Goal: Information Seeking & Learning: Learn about a topic

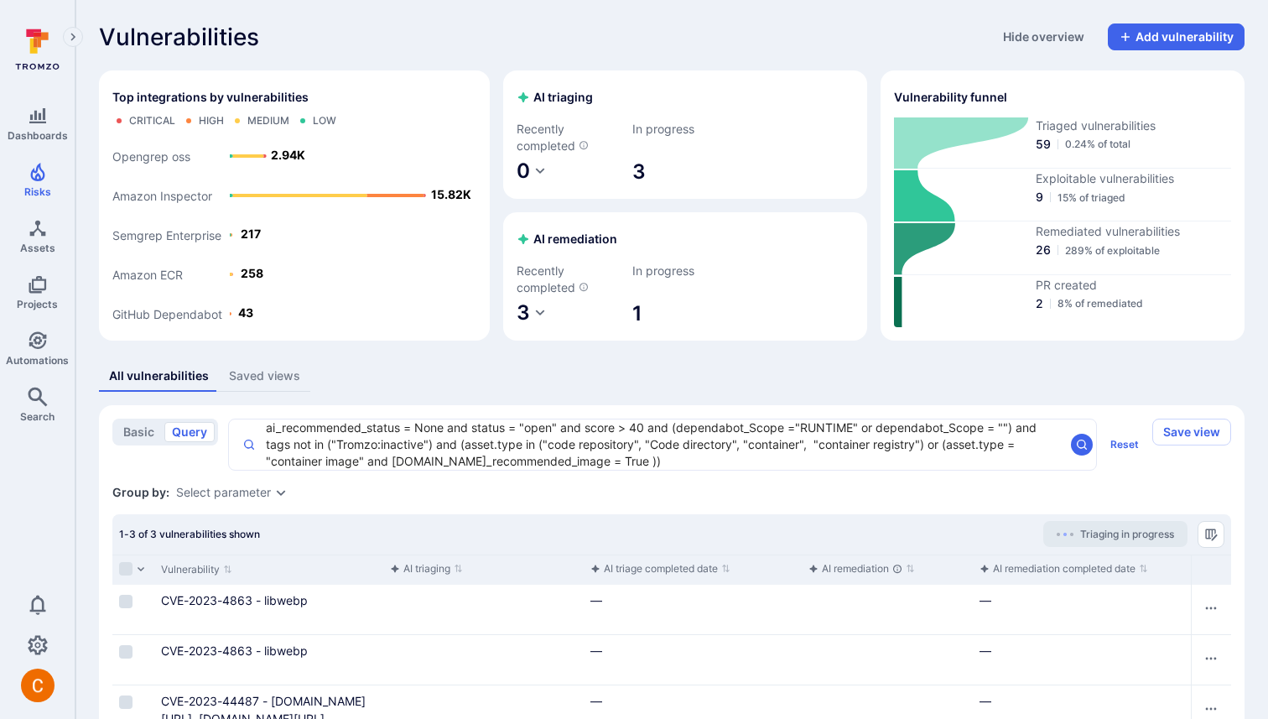
click at [744, 351] on div "Vulnerabilities Hide overview Add vulnerability Top integrations by vulnerabili…" at bounding box center [671, 421] width 1192 height 843
click at [759, 47] on div "Vulnerabilities Hide overview Add vulnerability" at bounding box center [672, 36] width 1146 height 27
click at [498, 62] on div "Vulnerabilities Hide overview Add vulnerability Top integrations by vulnerabili…" at bounding box center [671, 421] width 1192 height 843
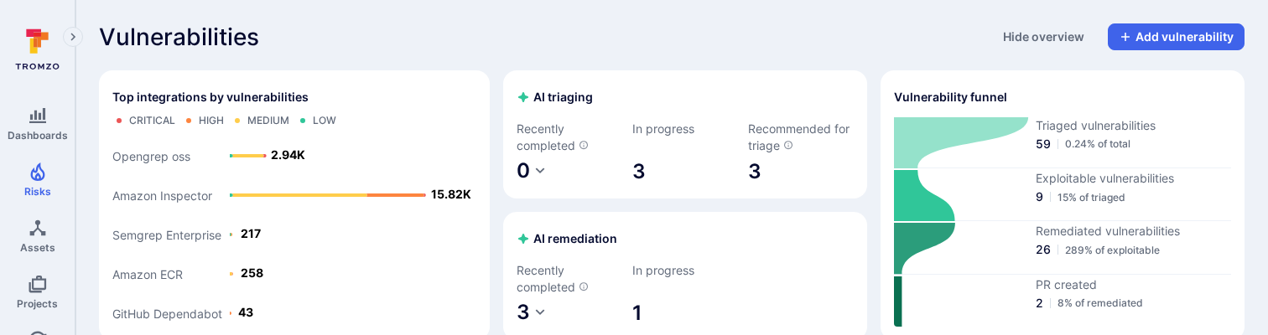
click at [618, 41] on div "Vulnerabilities Hide overview Add vulnerability" at bounding box center [672, 36] width 1146 height 27
click at [759, 171] on link "3" at bounding box center [801, 171] width 106 height 27
click at [753, 178] on link "3" at bounding box center [801, 171] width 106 height 27
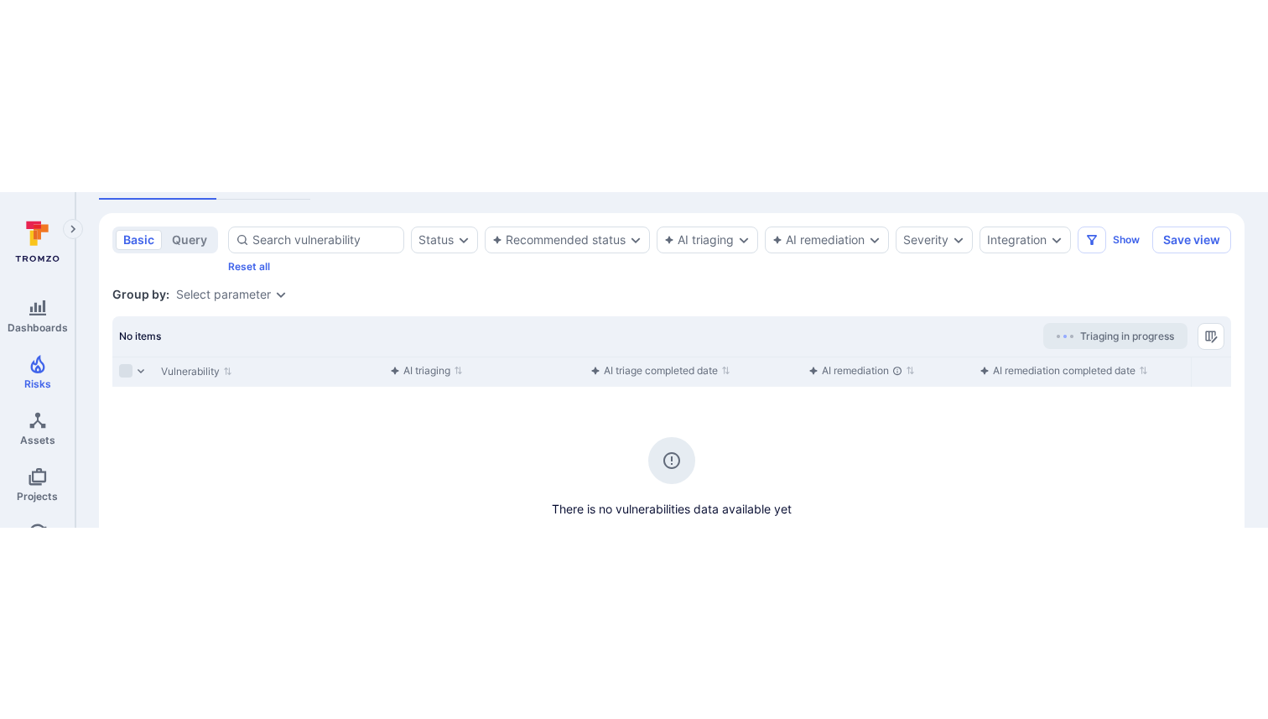
scroll to position [118, 0]
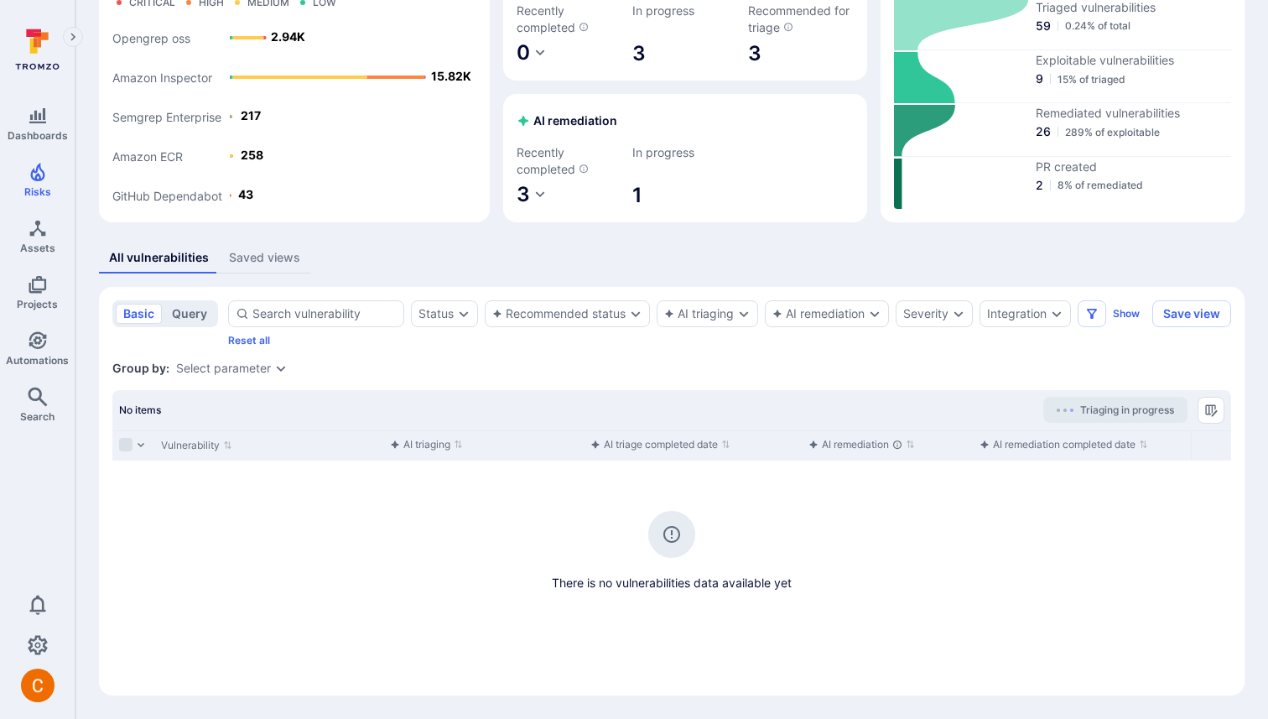
click at [184, 307] on button "query" at bounding box center [189, 314] width 50 height 20
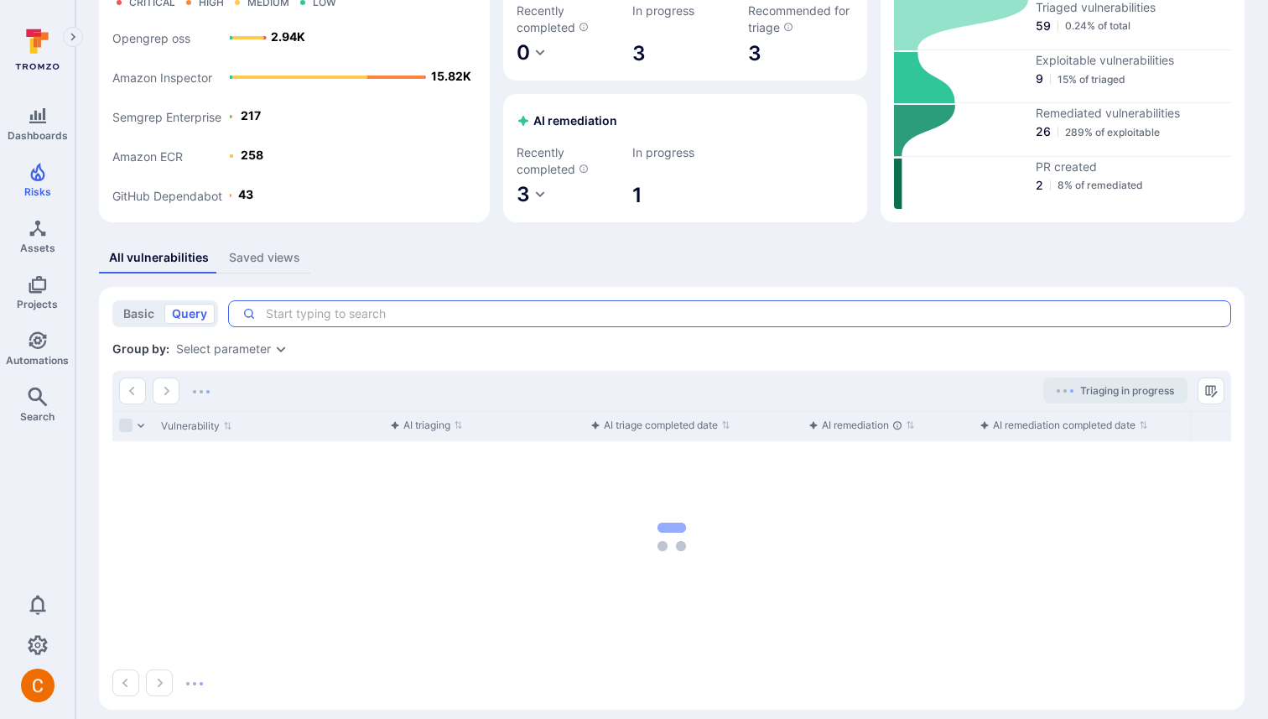
click at [320, 318] on textarea "Intelligence Graph search area" at bounding box center [736, 313] width 961 height 17
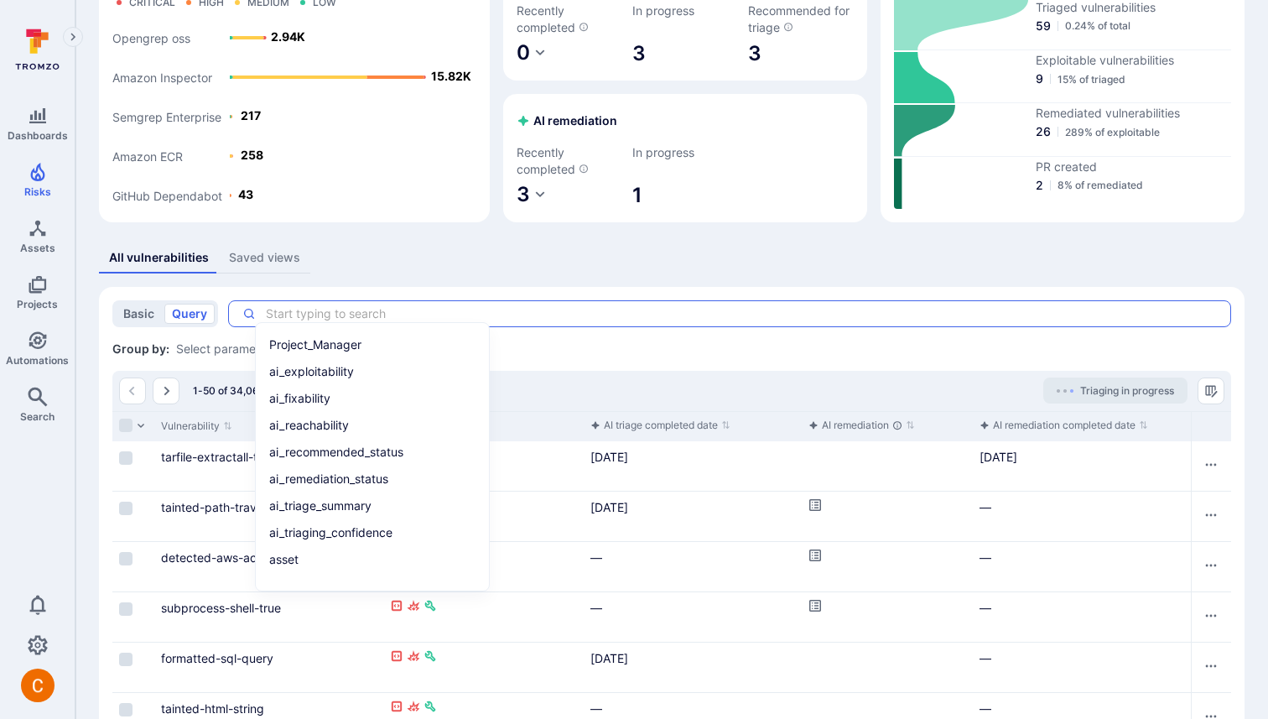
click at [144, 314] on button "basic" at bounding box center [139, 314] width 46 height 20
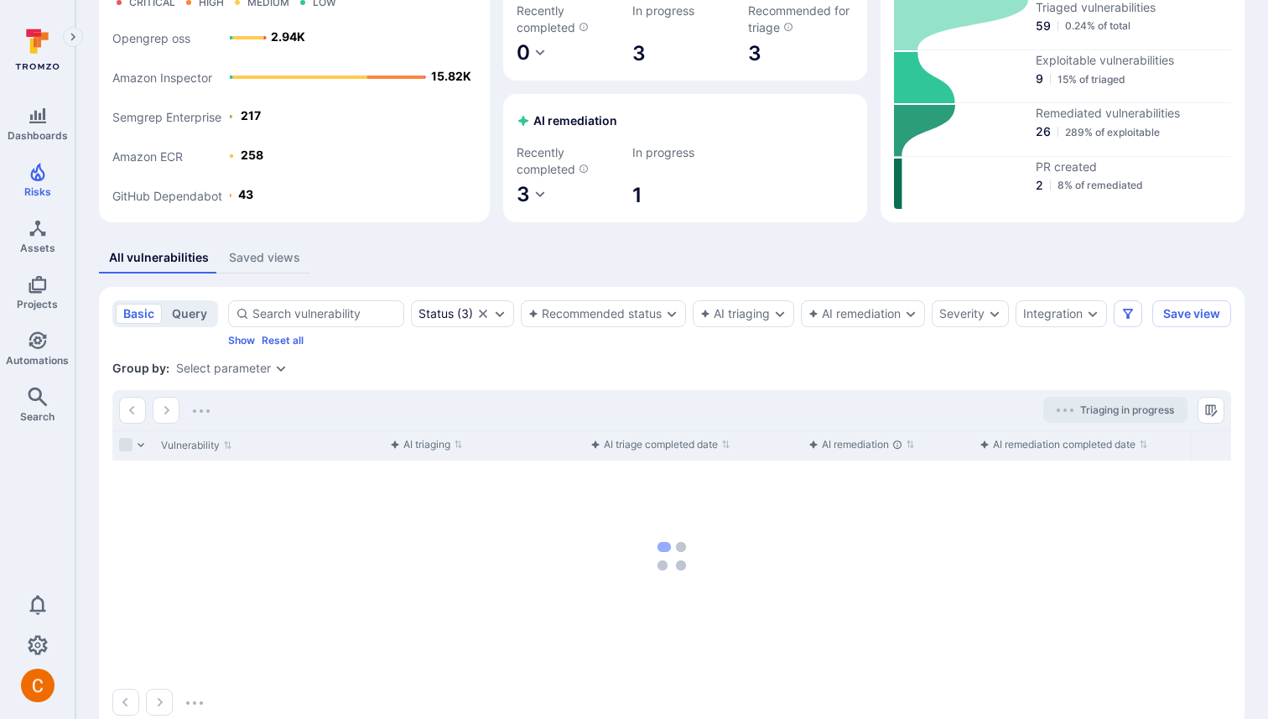
click at [190, 310] on button "query" at bounding box center [189, 314] width 50 height 20
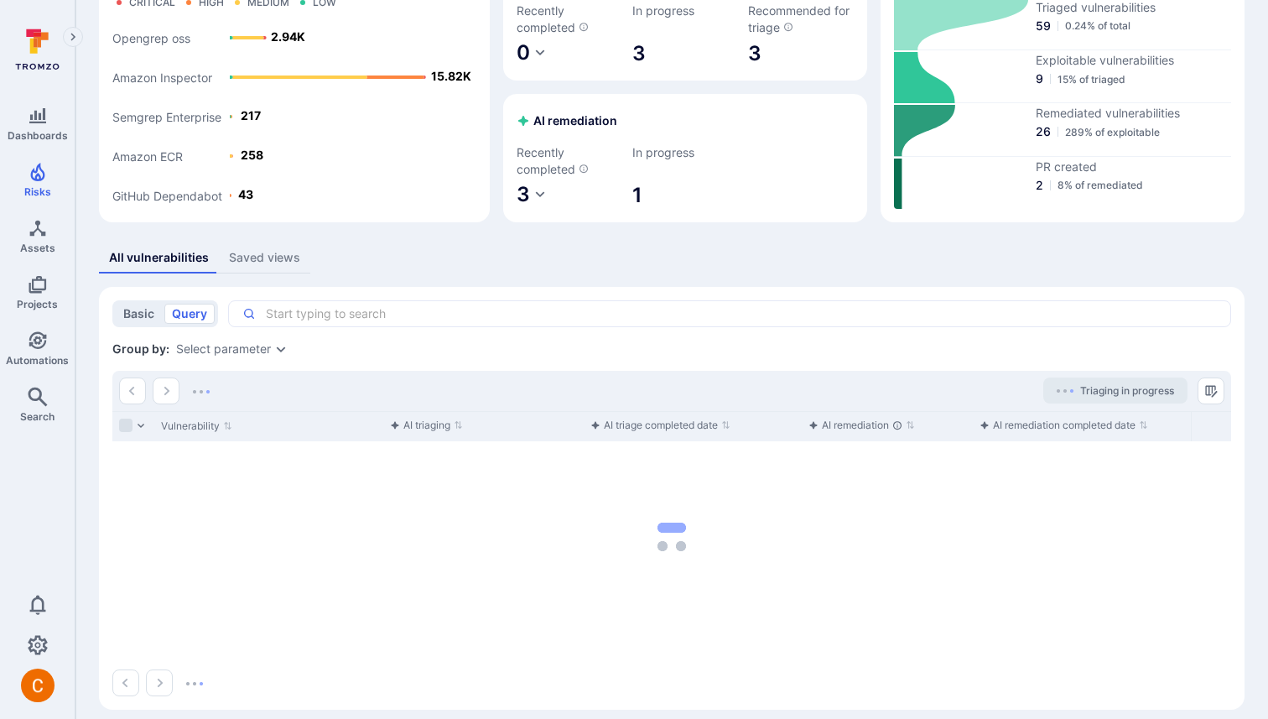
click at [146, 307] on button "basic" at bounding box center [139, 314] width 46 height 20
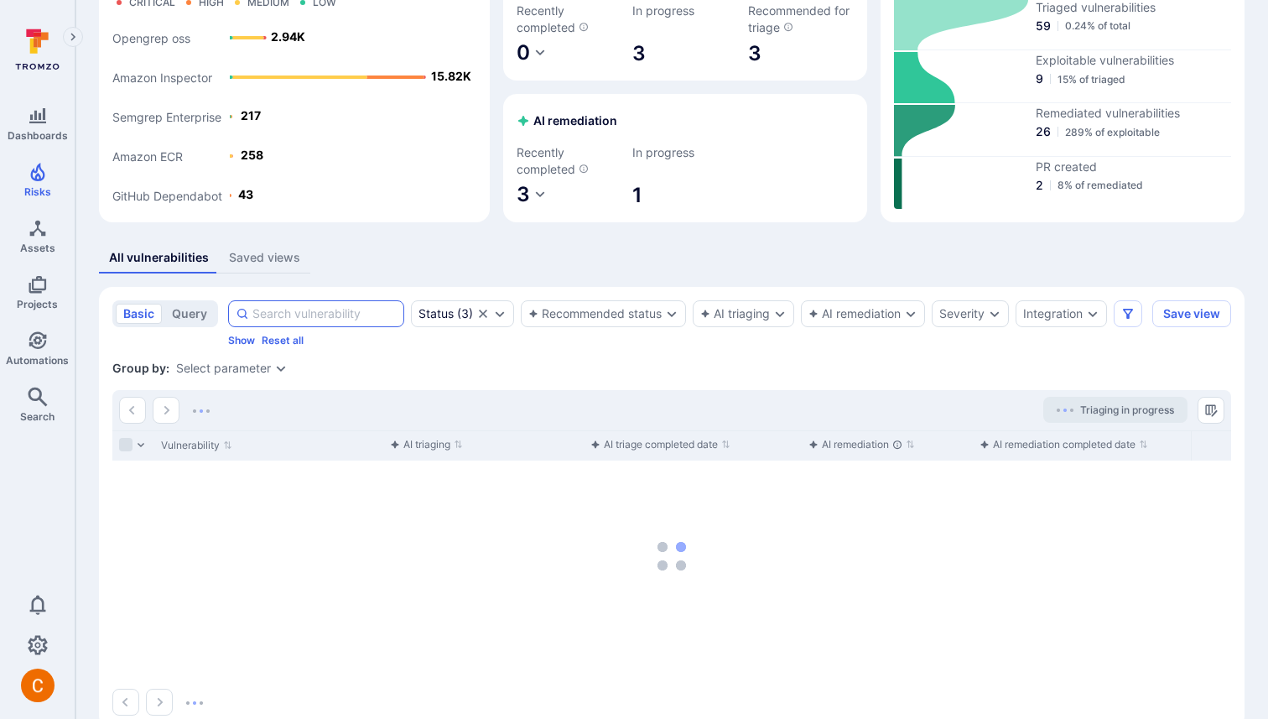
click at [272, 321] on input at bounding box center [324, 313] width 144 height 17
paste input "// eslint-disable-next-line max-len"
type input "// eslint-disable-next-line max-len"
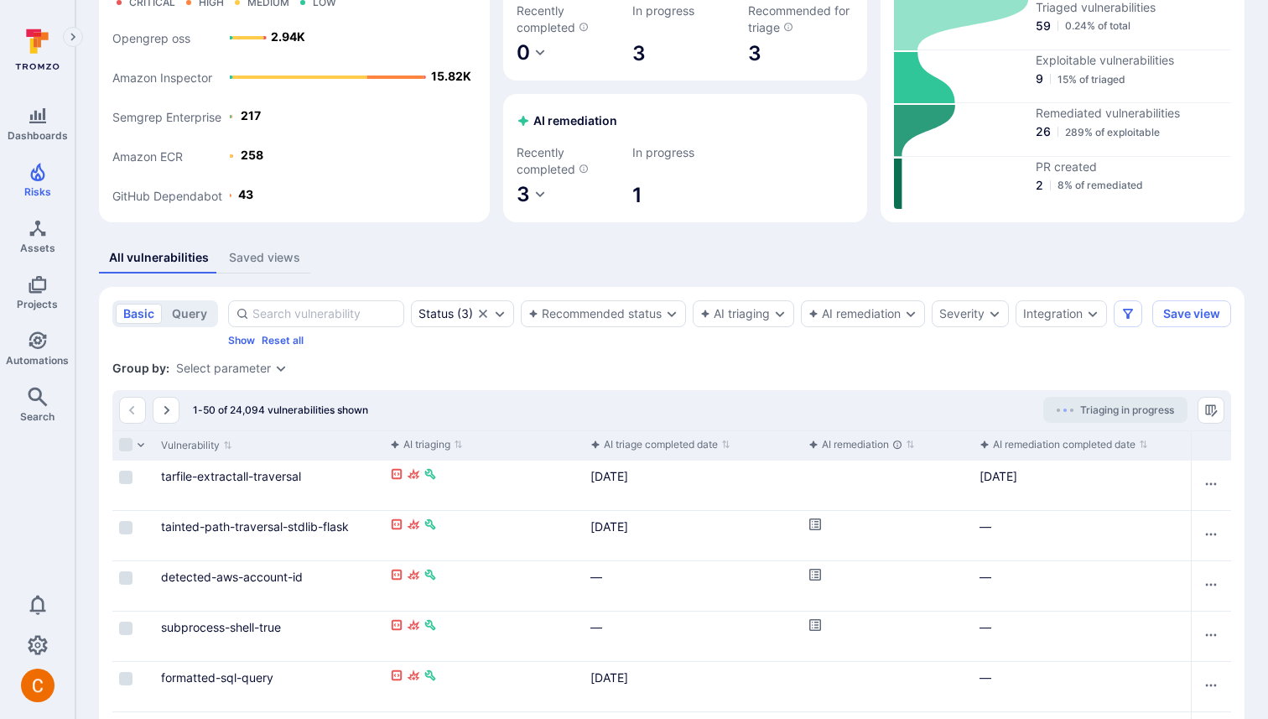
paste input "ai_recommended_status = None and status = "open" and score > 40 and (dependabot…"
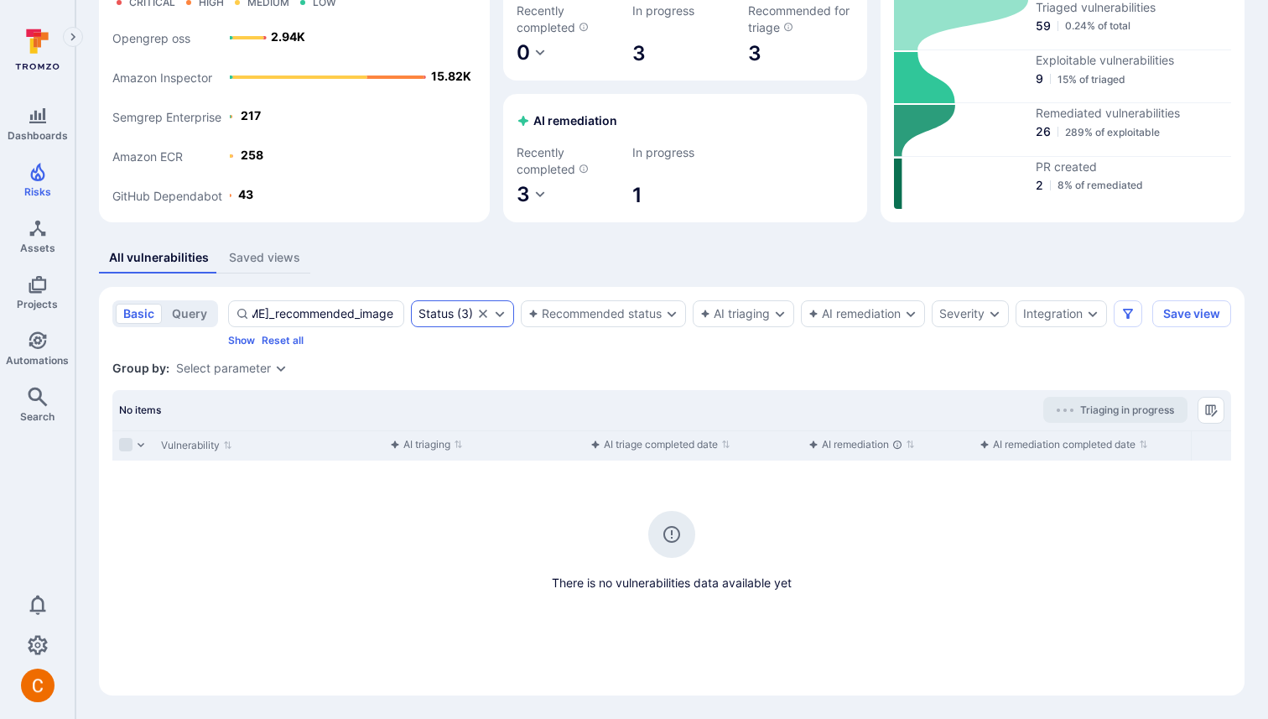
type input "ai_recommended_status = None and status = "open" and score > 40 and (dependabot…"
click at [481, 315] on icon "Clear selection" at bounding box center [483, 313] width 8 height 8
click at [185, 302] on div "basic query" at bounding box center [165, 313] width 106 height 27
click at [190, 305] on button "query" at bounding box center [189, 314] width 50 height 20
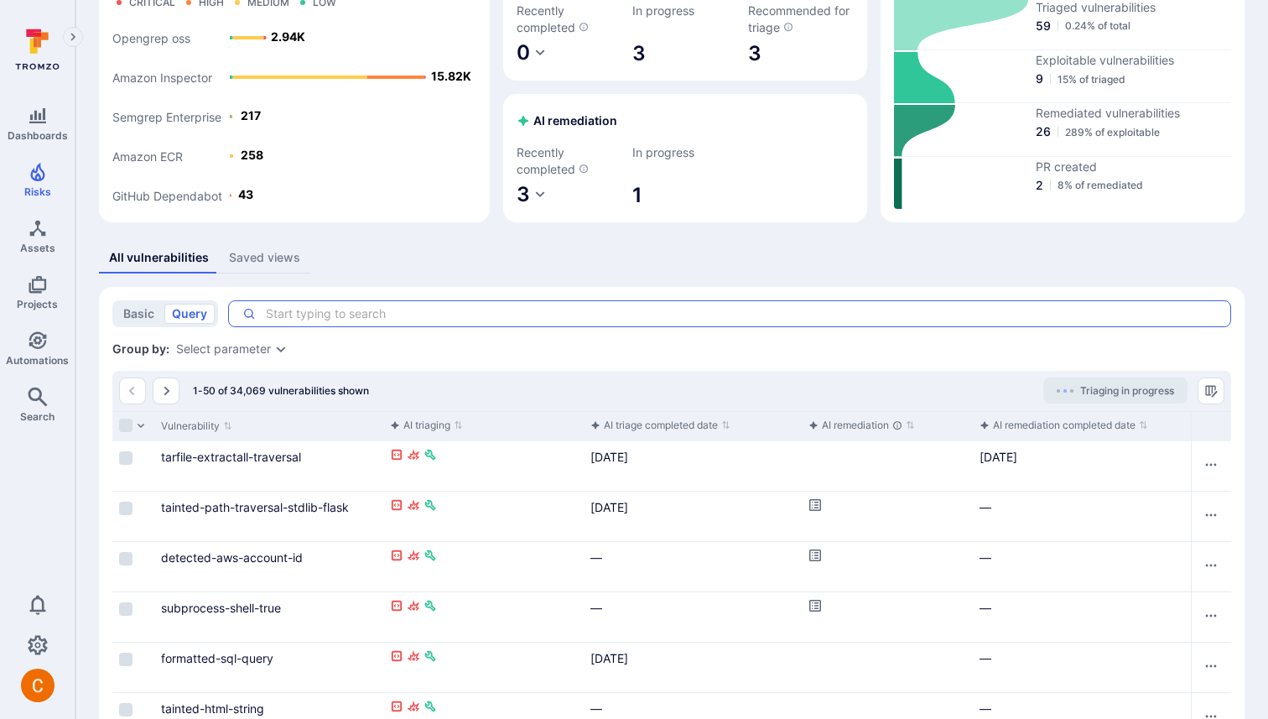
click at [355, 319] on textarea "Intelligence Graph search area" at bounding box center [736, 313] width 961 height 17
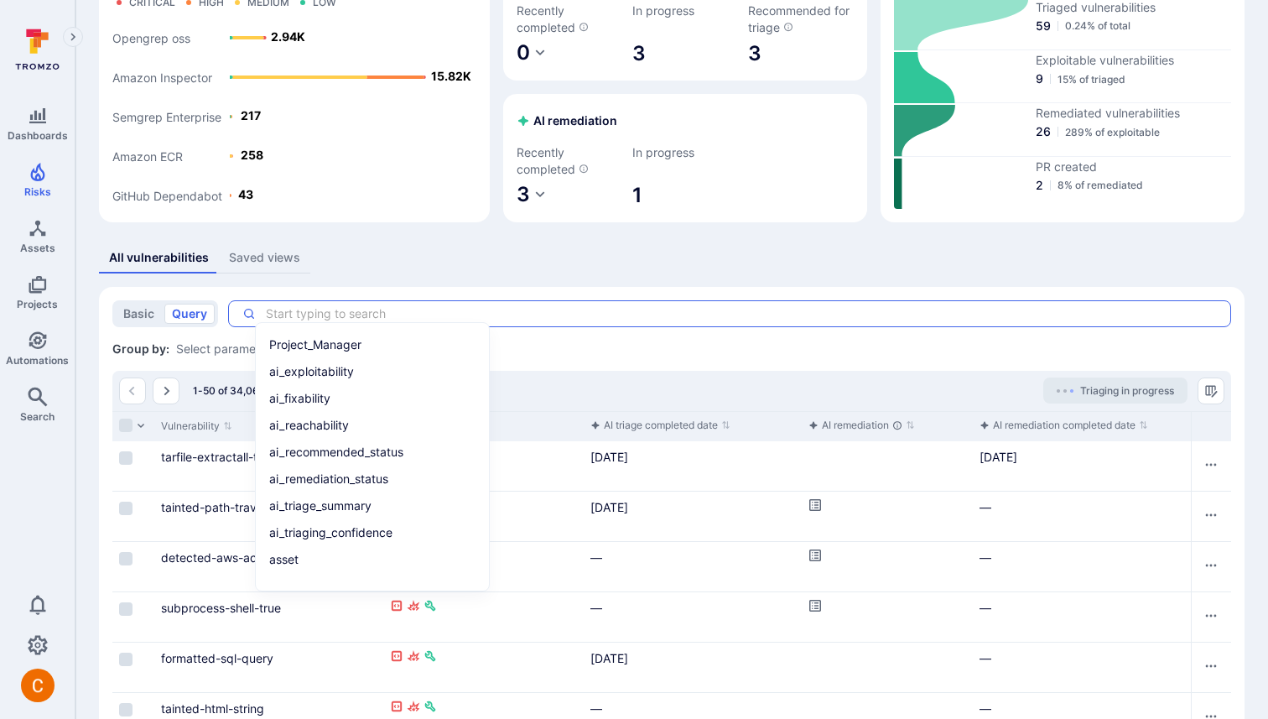
paste textarea "ai_recommended_status = None and status = "open" and score > 40 and (dependabot…"
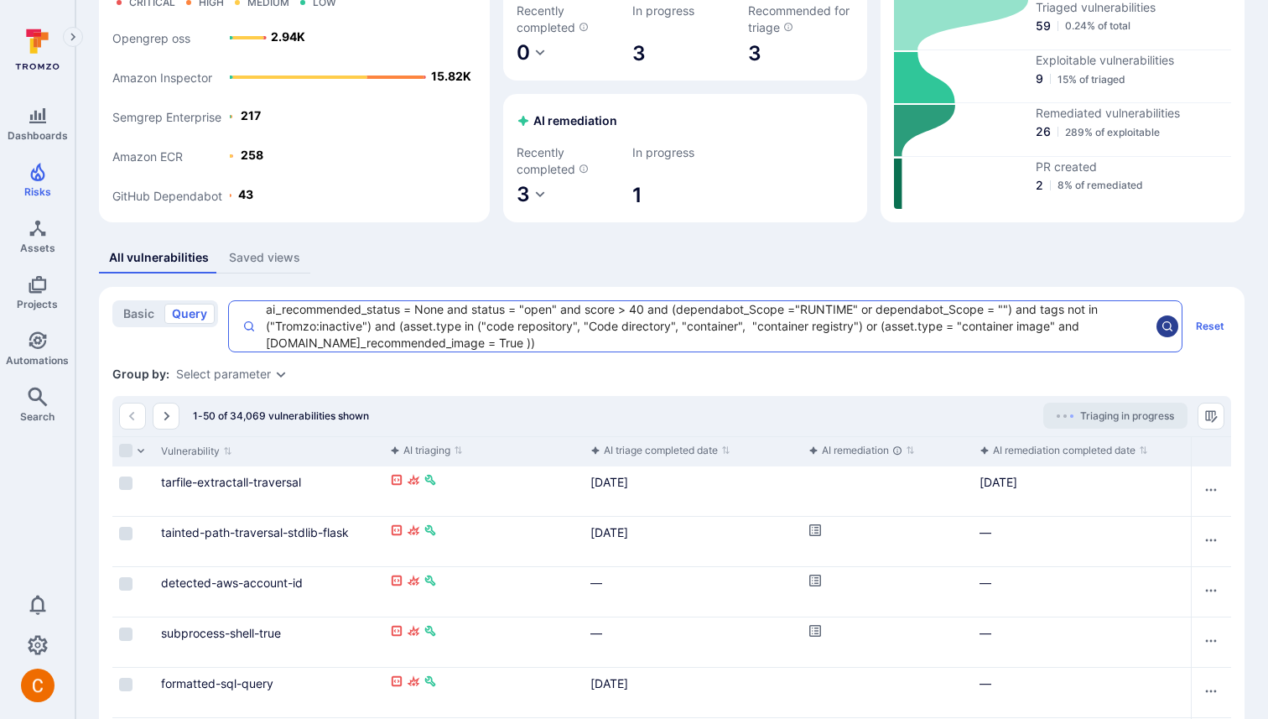
type textarea "ai_recommended_status = None and status = "open" and score > 40 and (dependabot…"
click at [1171, 321] on icon "search" at bounding box center [1167, 326] width 13 height 13
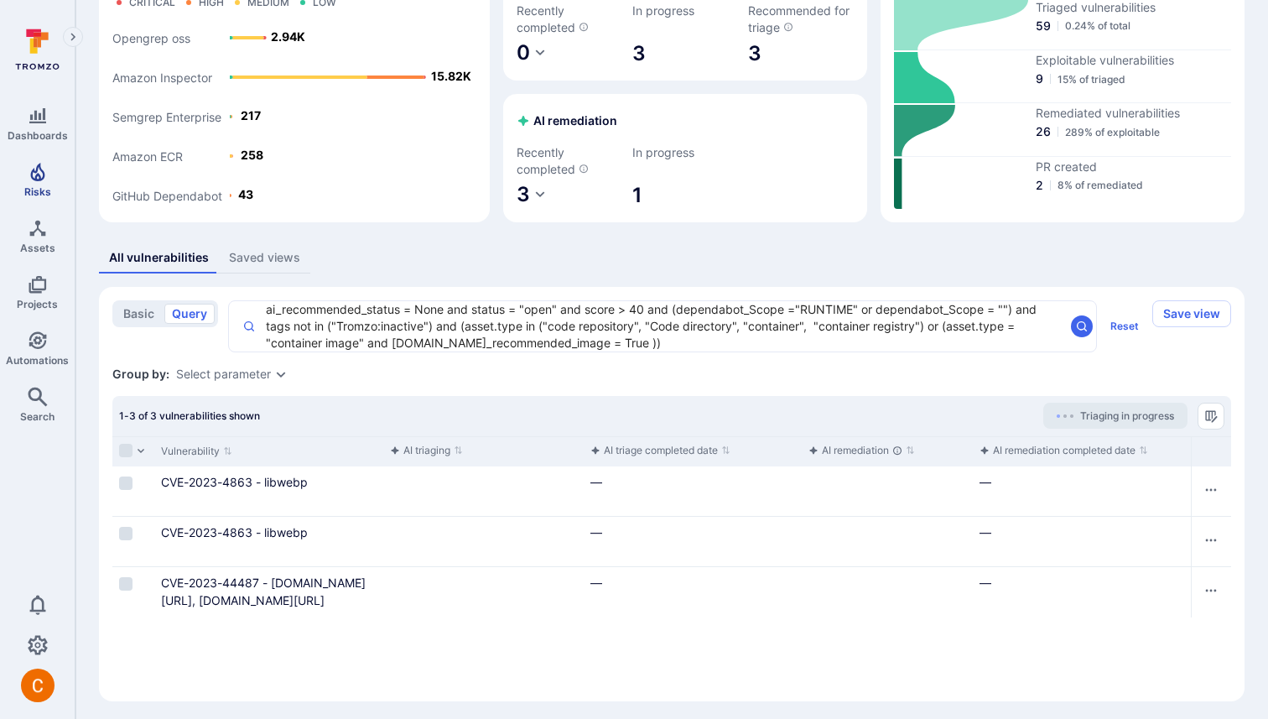
click at [40, 185] on span "Risks" at bounding box center [37, 191] width 27 height 13
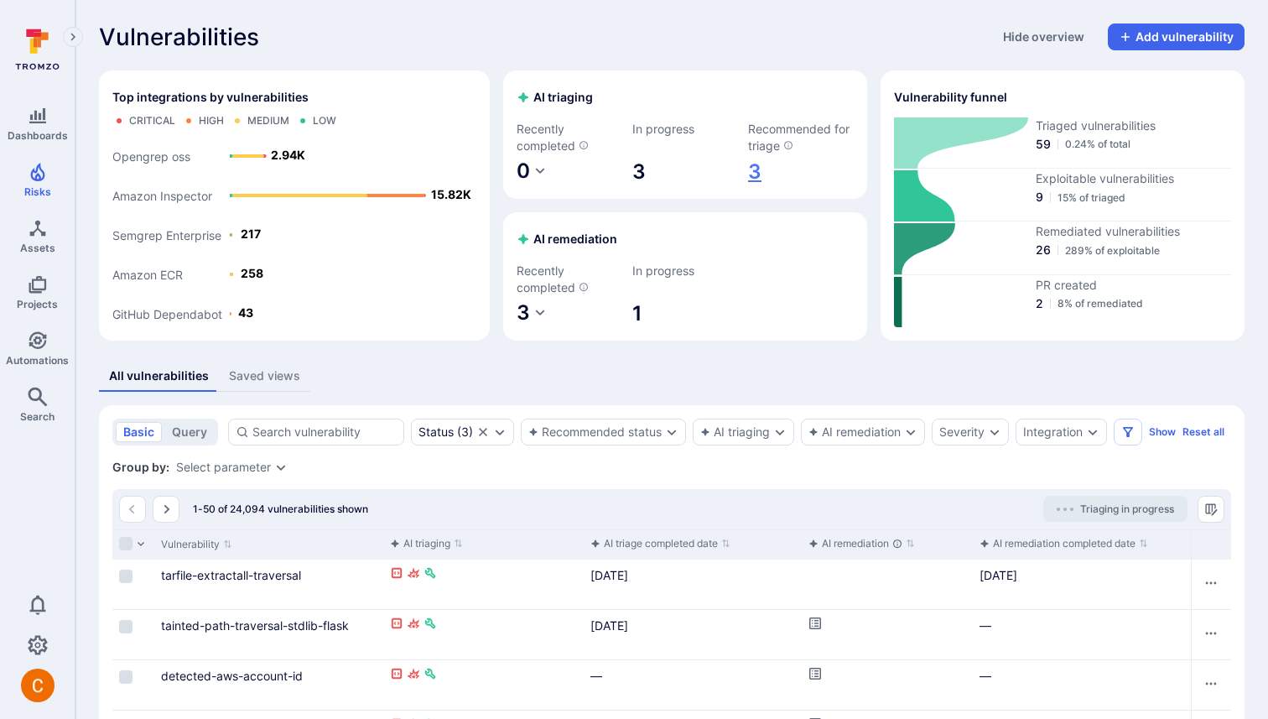
click at [754, 175] on link "3" at bounding box center [801, 171] width 106 height 27
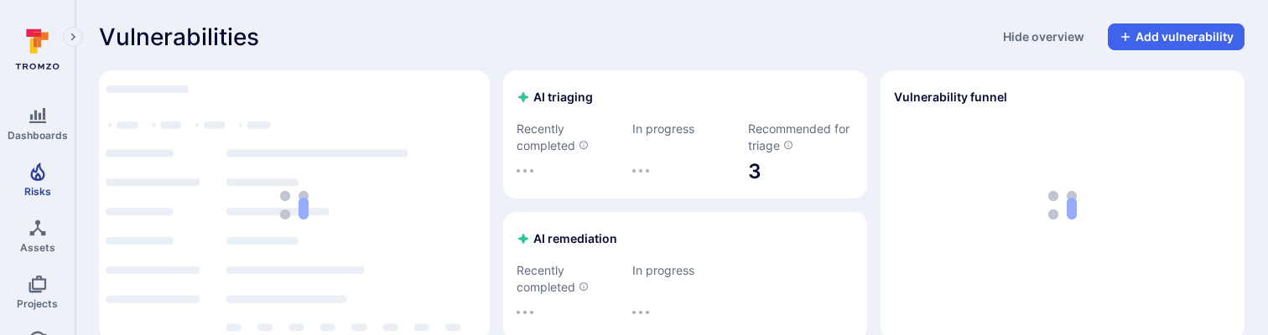
click at [39, 174] on icon "Risks" at bounding box center [37, 172] width 14 height 18
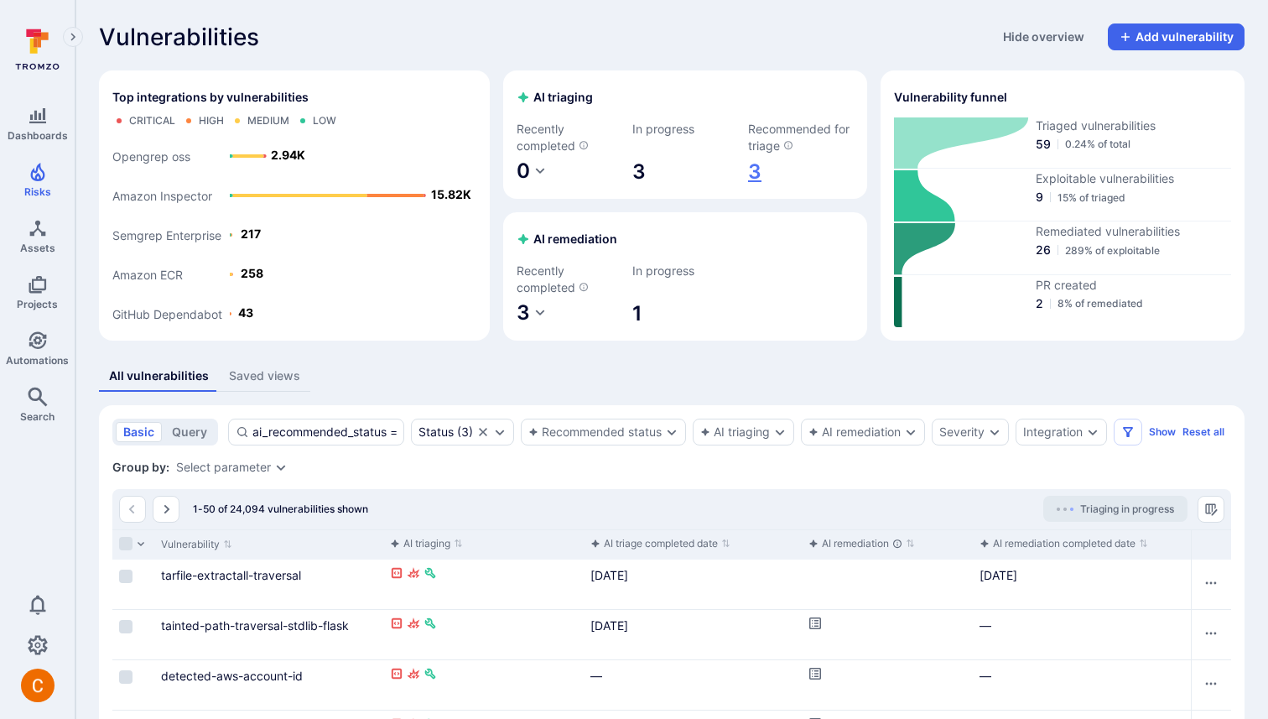
click at [755, 172] on link "3" at bounding box center [801, 171] width 106 height 27
